Goal: Register for event/course

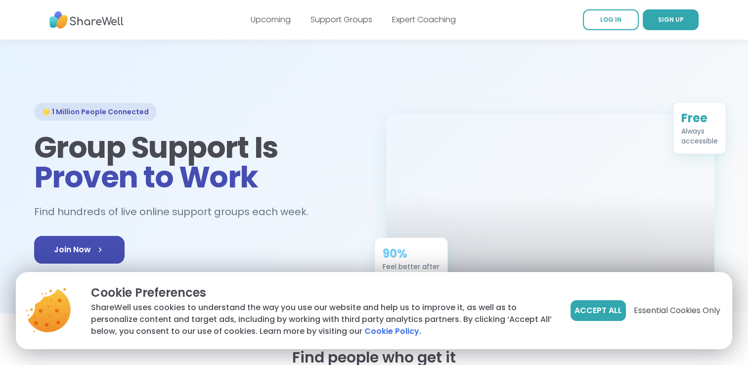
click at [609, 13] on link "LOG IN" at bounding box center [611, 19] width 56 height 21
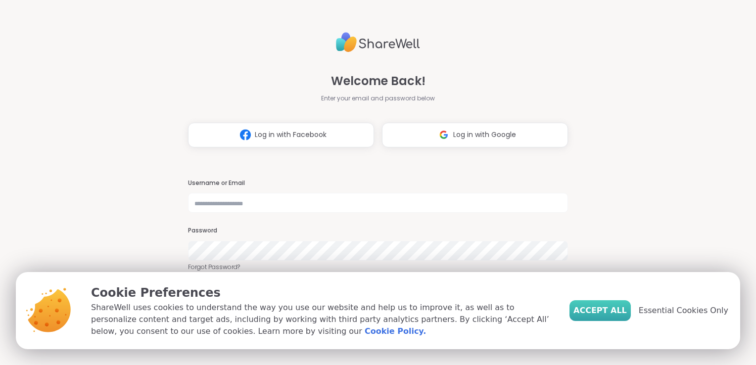
click at [621, 310] on span "Accept All" at bounding box center [599, 311] width 53 height 12
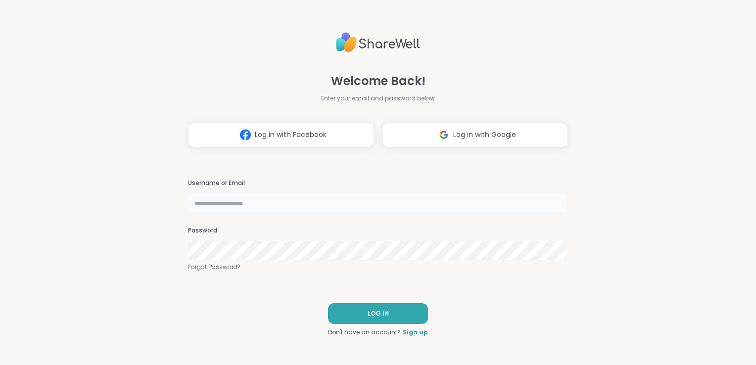
click at [271, 204] on input "text" at bounding box center [378, 203] width 380 height 20
type input "**********"
click at [230, 266] on link "Forgot Password?" at bounding box center [378, 267] width 380 height 9
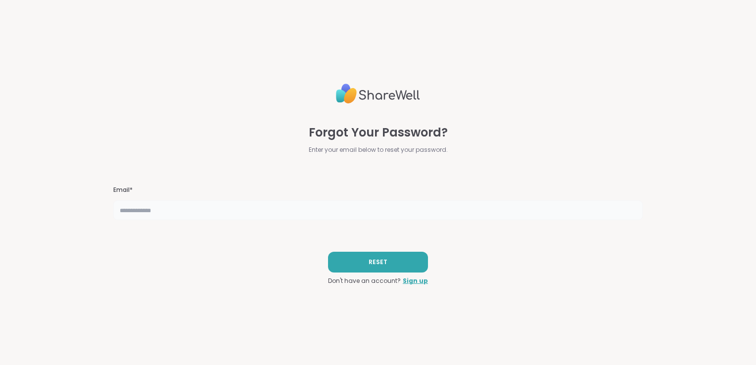
click at [189, 207] on input "text" at bounding box center [377, 210] width 529 height 20
type input "**********"
click at [358, 262] on button "RESET" at bounding box center [378, 262] width 100 height 21
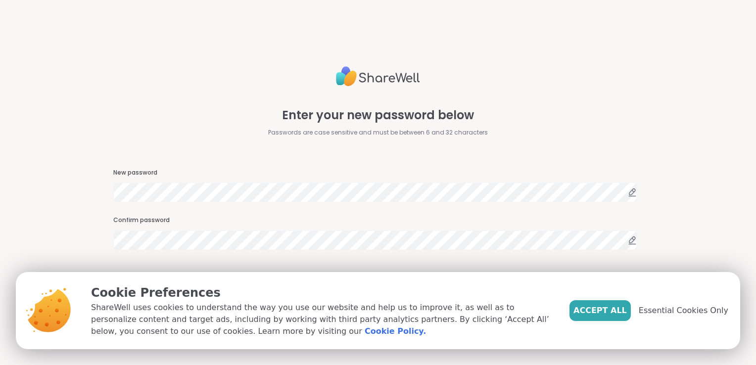
click at [163, 260] on div "Enter your new password below Passwords are case sensitive and must be between …" at bounding box center [377, 182] width 529 height 365
click at [597, 315] on span "Accept All" at bounding box center [599, 311] width 53 height 12
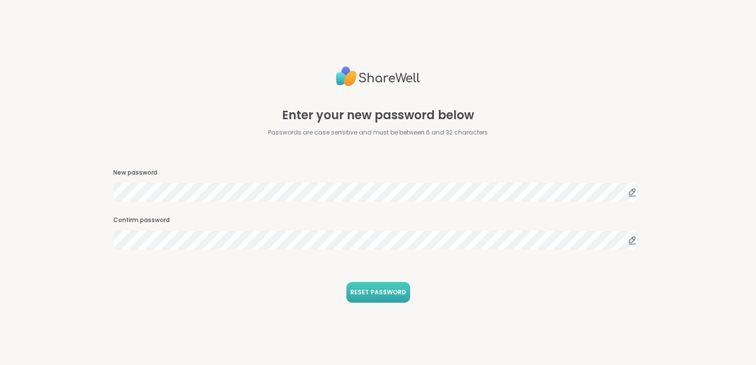
click at [376, 288] on span "RESET PASSWORD" at bounding box center [378, 292] width 56 height 9
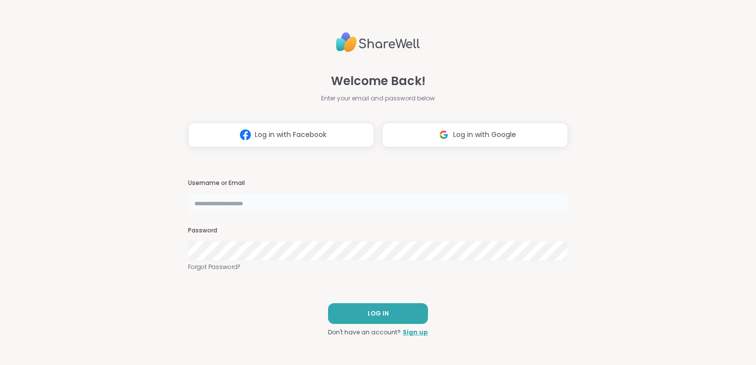
click at [367, 195] on input "text" at bounding box center [378, 203] width 380 height 20
type input "**********"
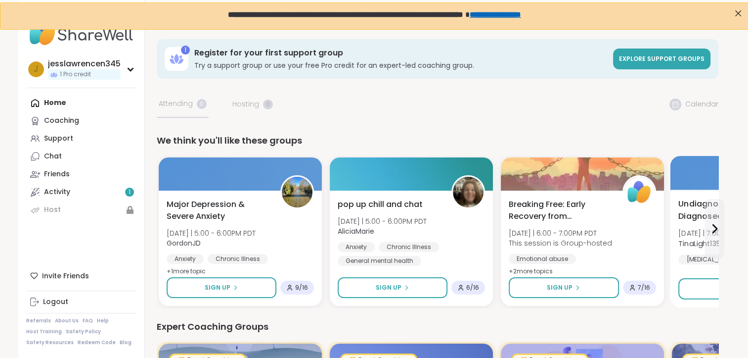
click at [701, 227] on div "Undiagnosed/Recently Diagnosed Autistics [DATE] | 7:00 - 7:45AM PDT TinaLight13…" at bounding box center [754, 231] width 150 height 67
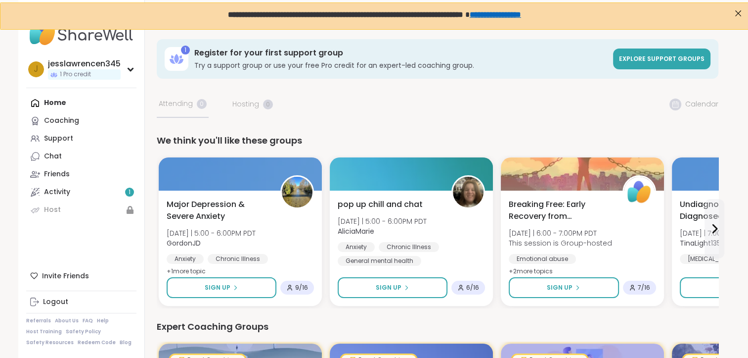
scroll to position [313, 0]
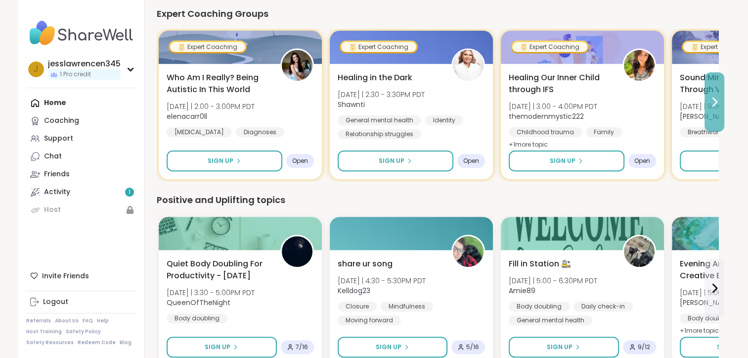
click at [712, 96] on icon at bounding box center [715, 102] width 12 height 12
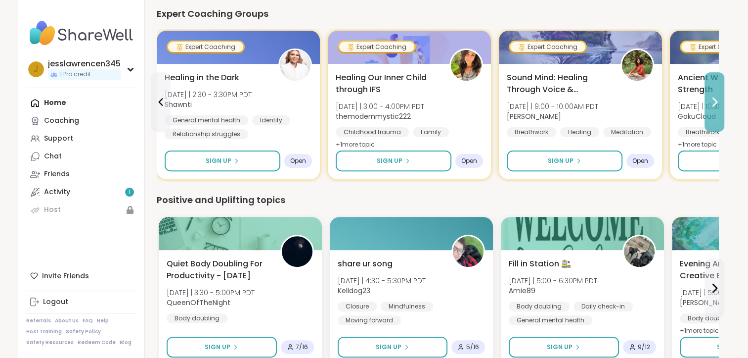
click at [712, 96] on icon at bounding box center [715, 102] width 12 height 12
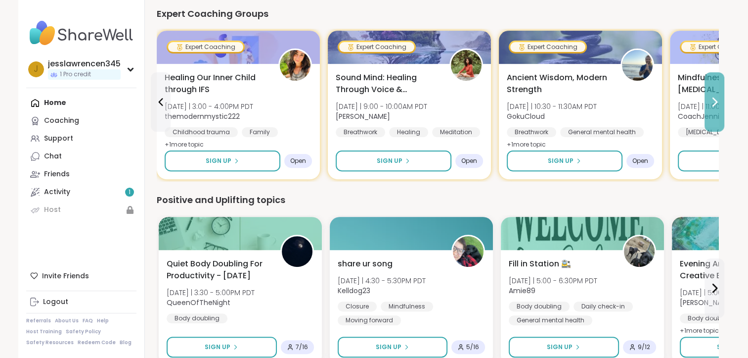
click at [712, 96] on icon at bounding box center [715, 102] width 12 height 12
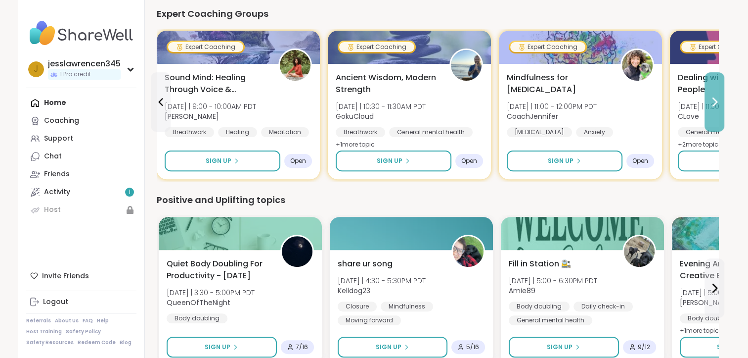
click at [712, 96] on icon at bounding box center [715, 102] width 12 height 12
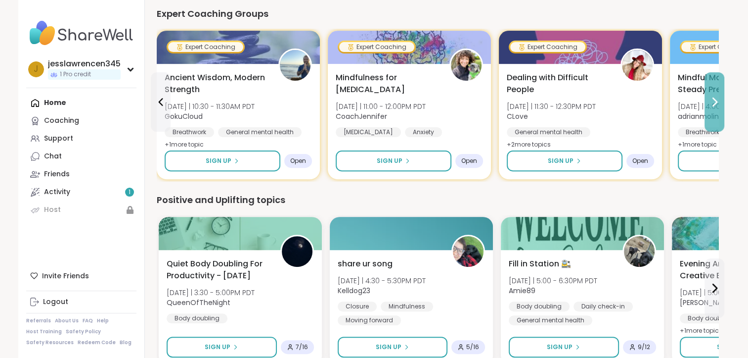
click at [712, 96] on icon at bounding box center [715, 102] width 12 height 12
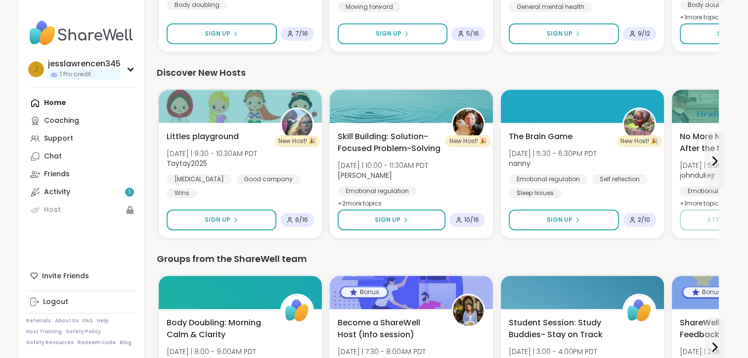
scroll to position [736, 0]
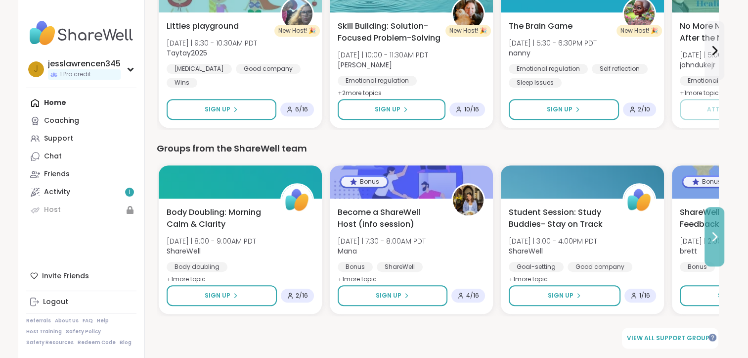
click at [721, 236] on button at bounding box center [715, 236] width 20 height 59
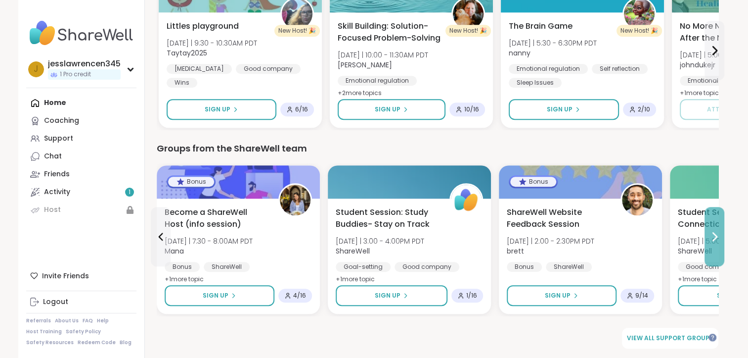
click at [721, 236] on button at bounding box center [715, 236] width 20 height 59
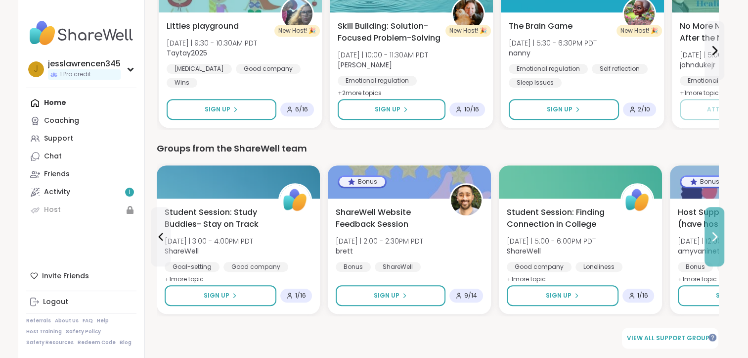
click at [721, 236] on button at bounding box center [715, 236] width 20 height 59
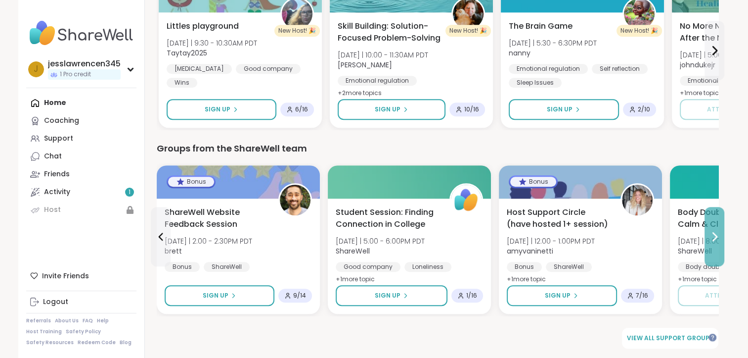
click at [721, 236] on button at bounding box center [715, 236] width 20 height 59
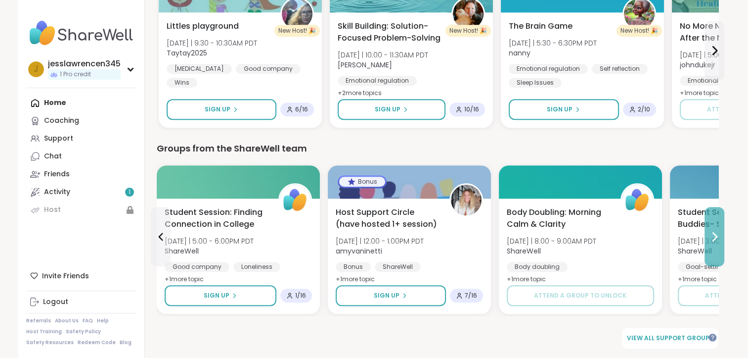
click at [721, 236] on button at bounding box center [715, 236] width 20 height 59
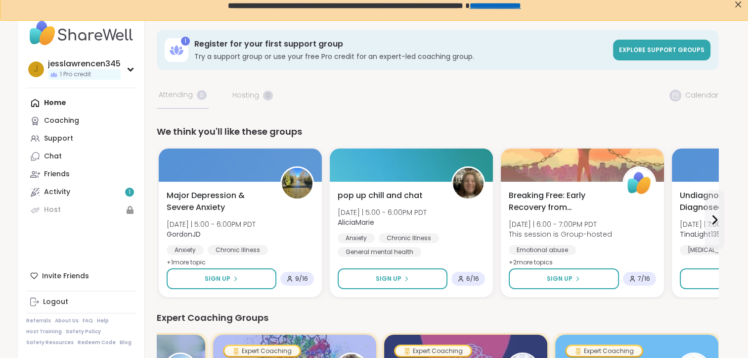
scroll to position [0, 0]
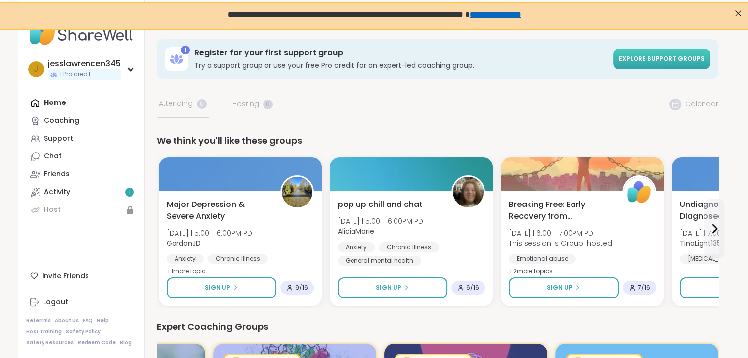
click at [651, 67] on link "Explore support groups" at bounding box center [661, 58] width 97 height 21
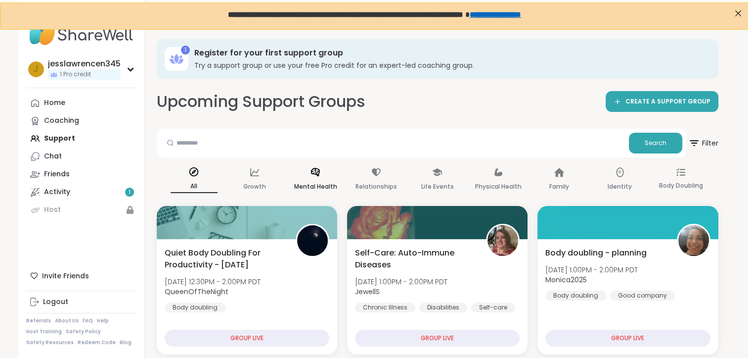
click at [325, 179] on div "Mental Health" at bounding box center [315, 179] width 47 height 37
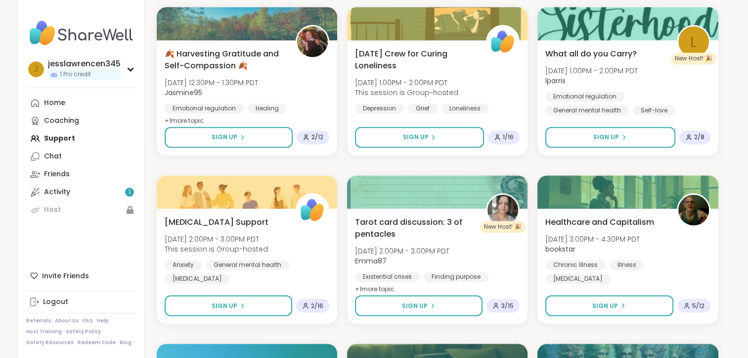
scroll to position [1878, 0]
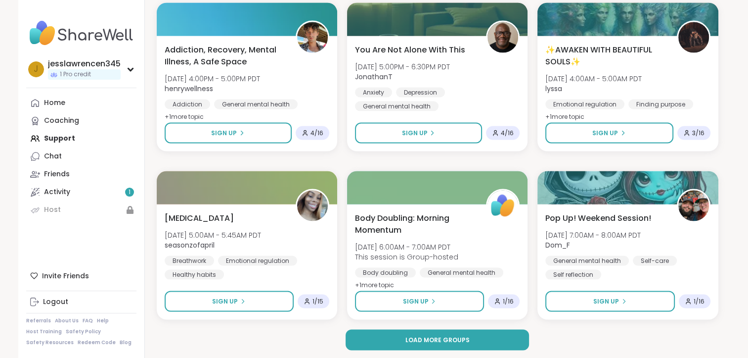
scroll to position [1907, 0]
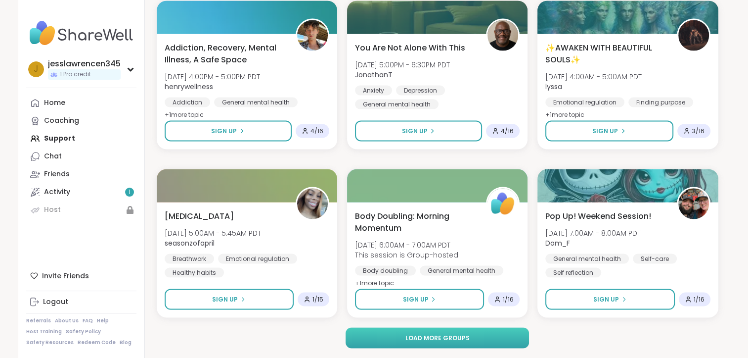
click at [464, 334] on span "Load more groups" at bounding box center [437, 337] width 64 height 9
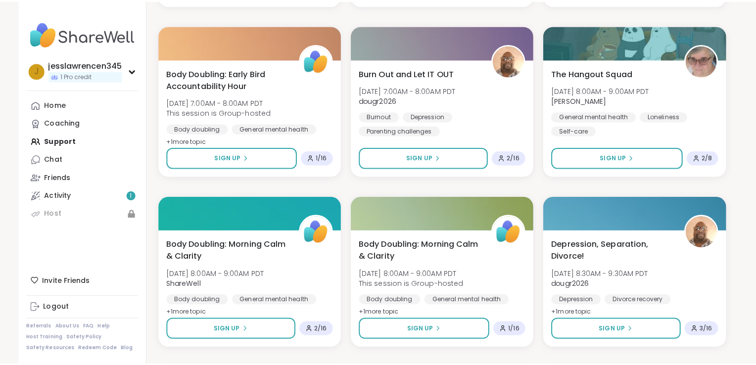
scroll to position [2533, 0]
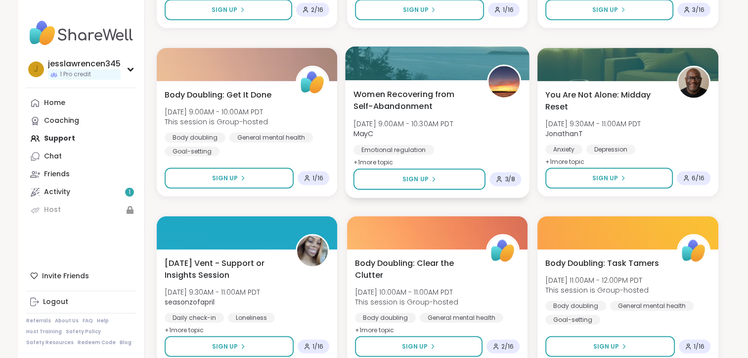
click at [397, 101] on span "Women Recovering from Self-Abandonment" at bounding box center [414, 100] width 123 height 24
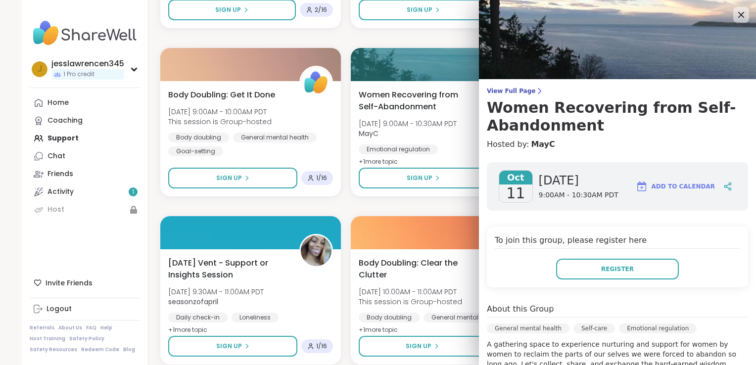
click at [740, 313] on div "[DATE] [DATE] 9:00AM - 10:30AM PDT Add to Calendar To join this group, please r…" at bounding box center [617, 356] width 277 height 404
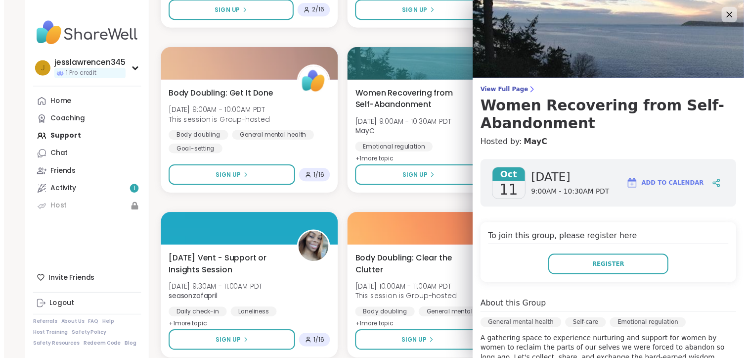
scroll to position [188, 0]
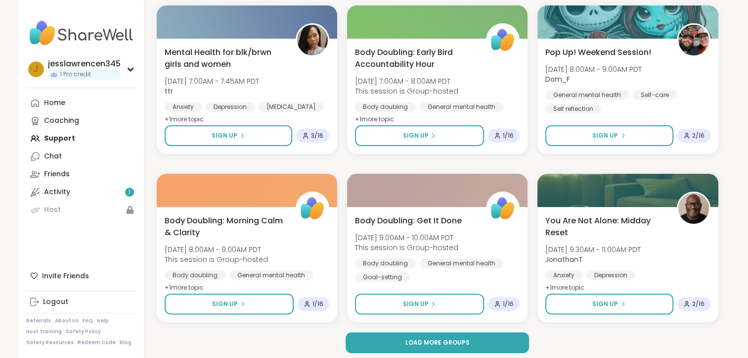
scroll to position [3926, 0]
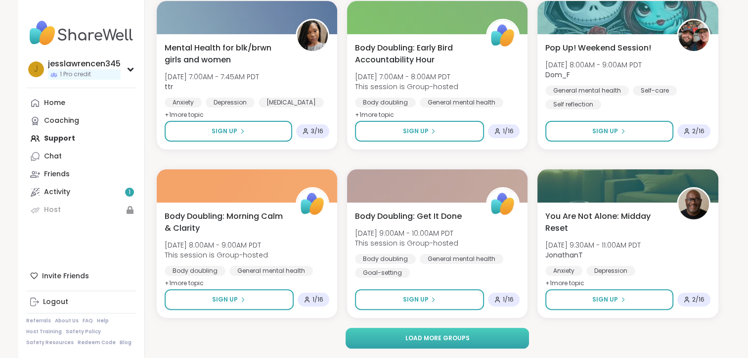
click at [500, 337] on button "Load more groups" at bounding box center [438, 337] width 184 height 21
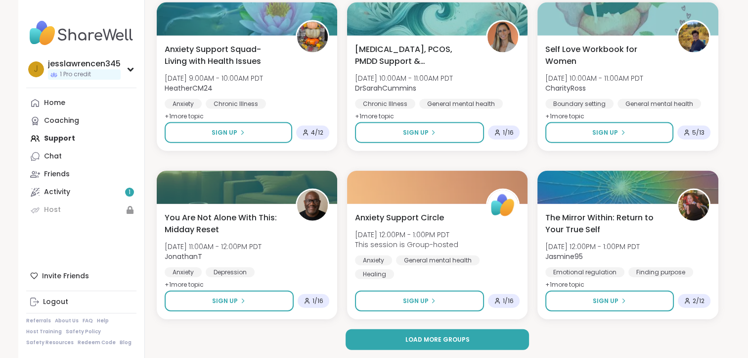
scroll to position [5944, 0]
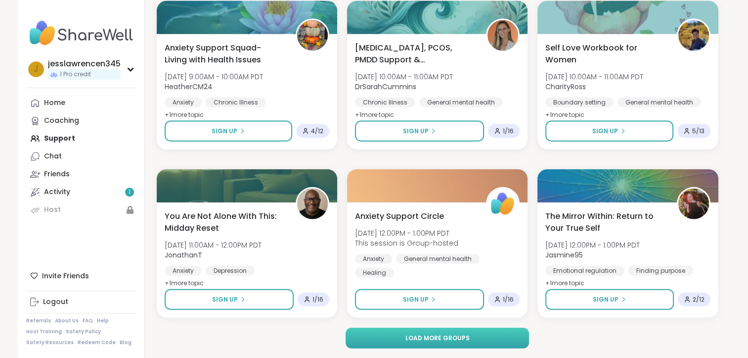
click at [496, 338] on button "Load more groups" at bounding box center [438, 337] width 184 height 21
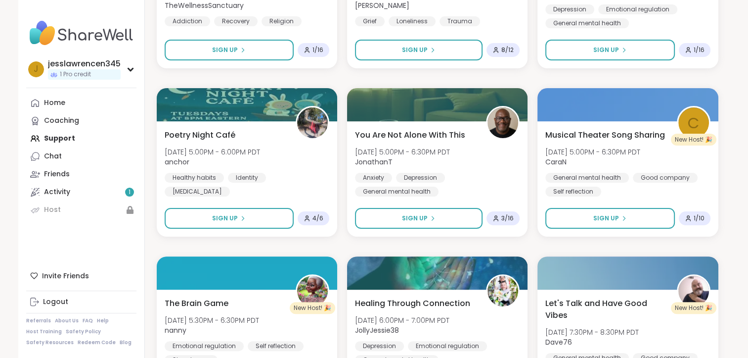
scroll to position [7962, 0]
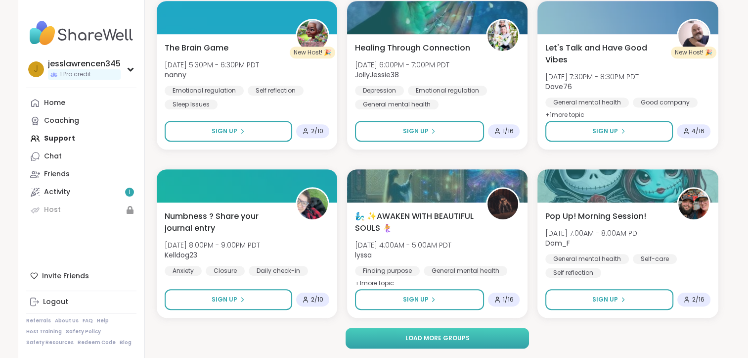
click at [466, 339] on span "Load more groups" at bounding box center [437, 337] width 64 height 9
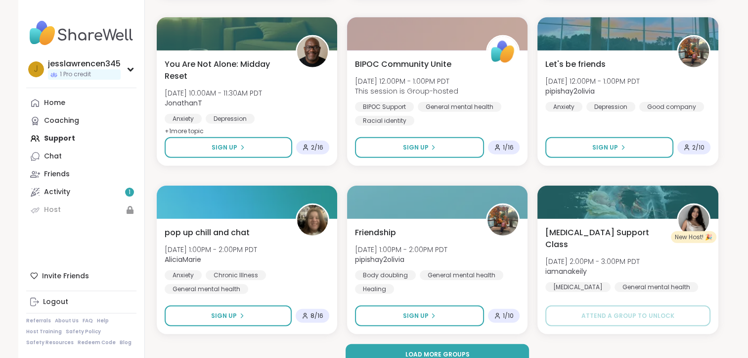
scroll to position [9981, 0]
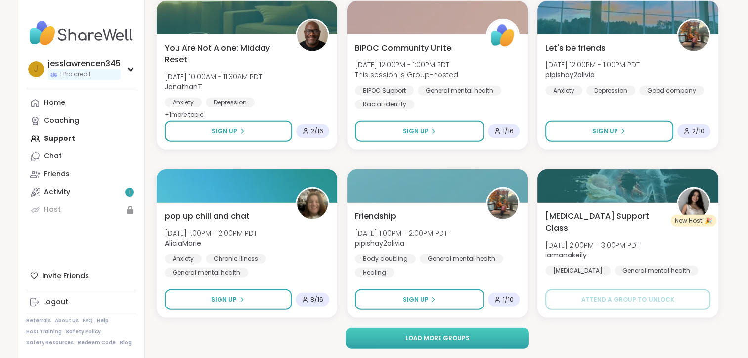
click at [437, 343] on button "Load more groups" at bounding box center [438, 337] width 184 height 21
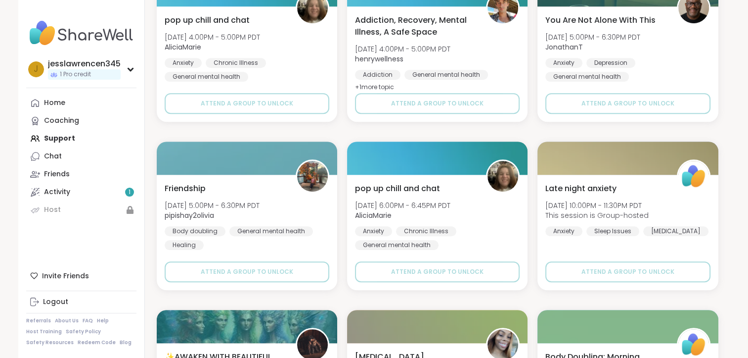
scroll to position [11999, 0]
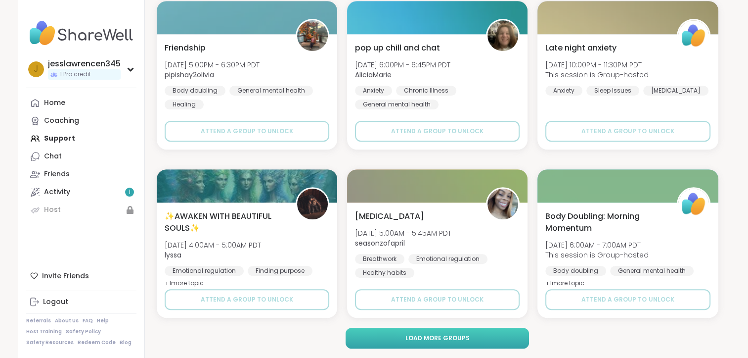
click at [494, 337] on button "Load more groups" at bounding box center [438, 337] width 184 height 21
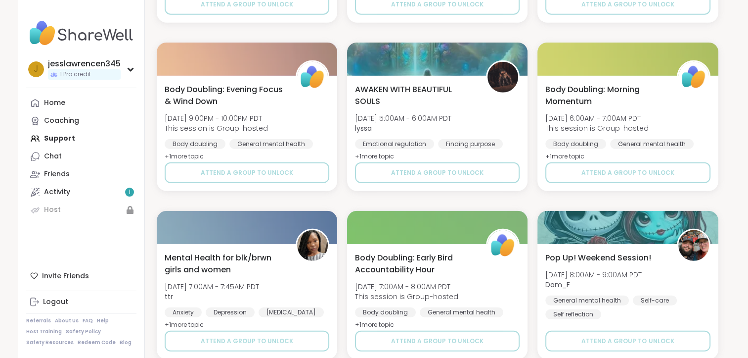
scroll to position [13663, 0]
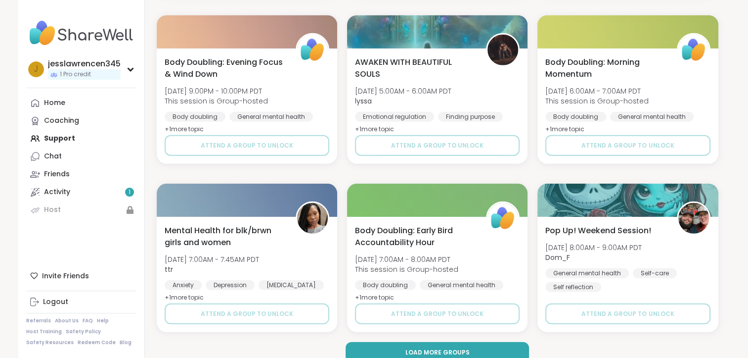
scroll to position [14017, 0]
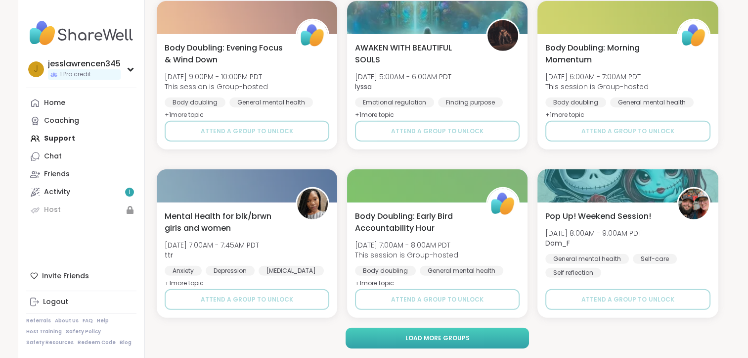
click at [469, 340] on button "Load more groups" at bounding box center [438, 337] width 184 height 21
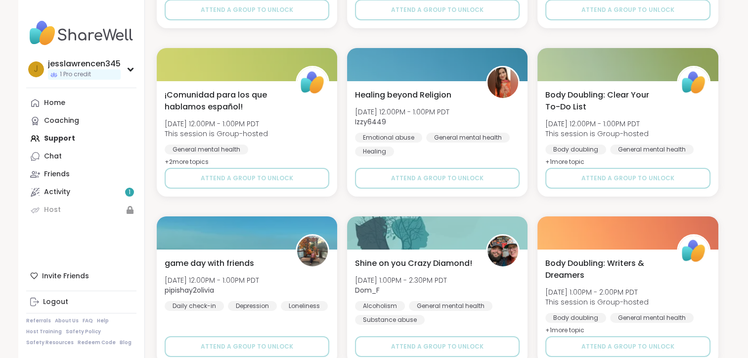
scroll to position [14956, 0]
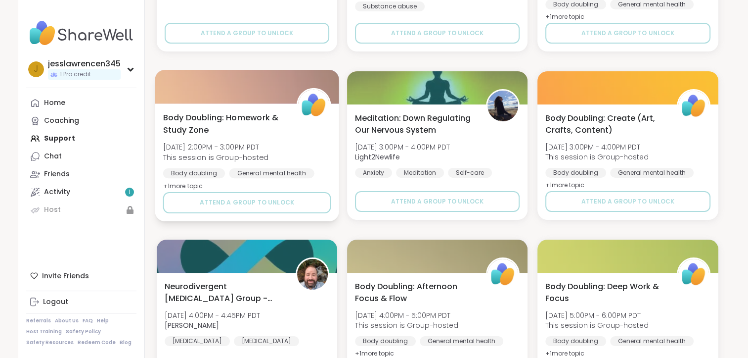
click at [254, 216] on div "Body Doubling: Homework & Study Zone [DATE] 2:00PM - 3:00PM PDT This session is…" at bounding box center [247, 162] width 185 height 118
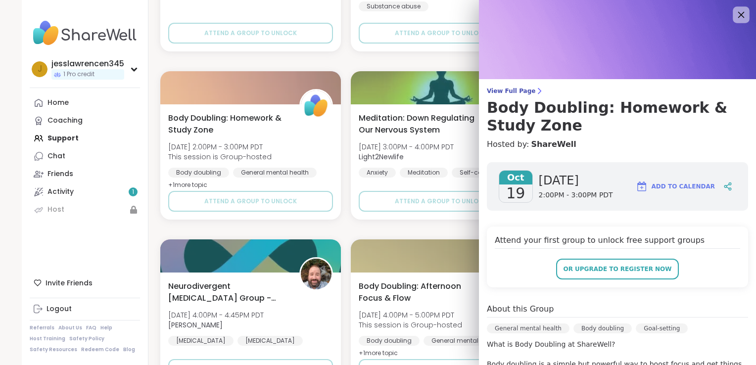
click at [735, 17] on icon at bounding box center [741, 14] width 12 height 12
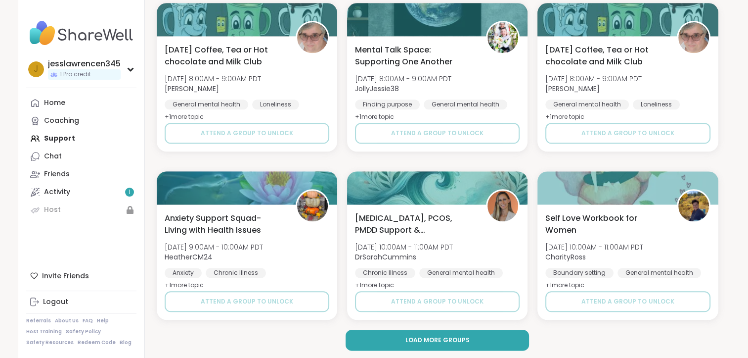
scroll to position [16036, 0]
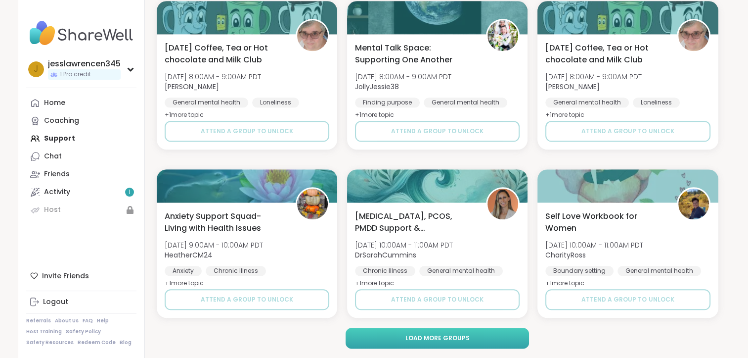
click at [465, 341] on span "Load more groups" at bounding box center [437, 337] width 64 height 9
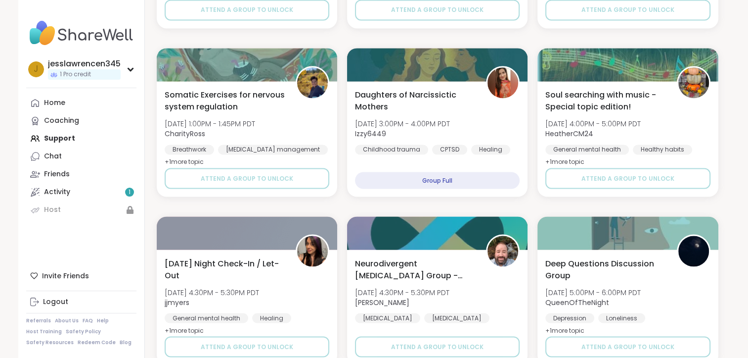
scroll to position [16975, 0]
